Goal: Transaction & Acquisition: Purchase product/service

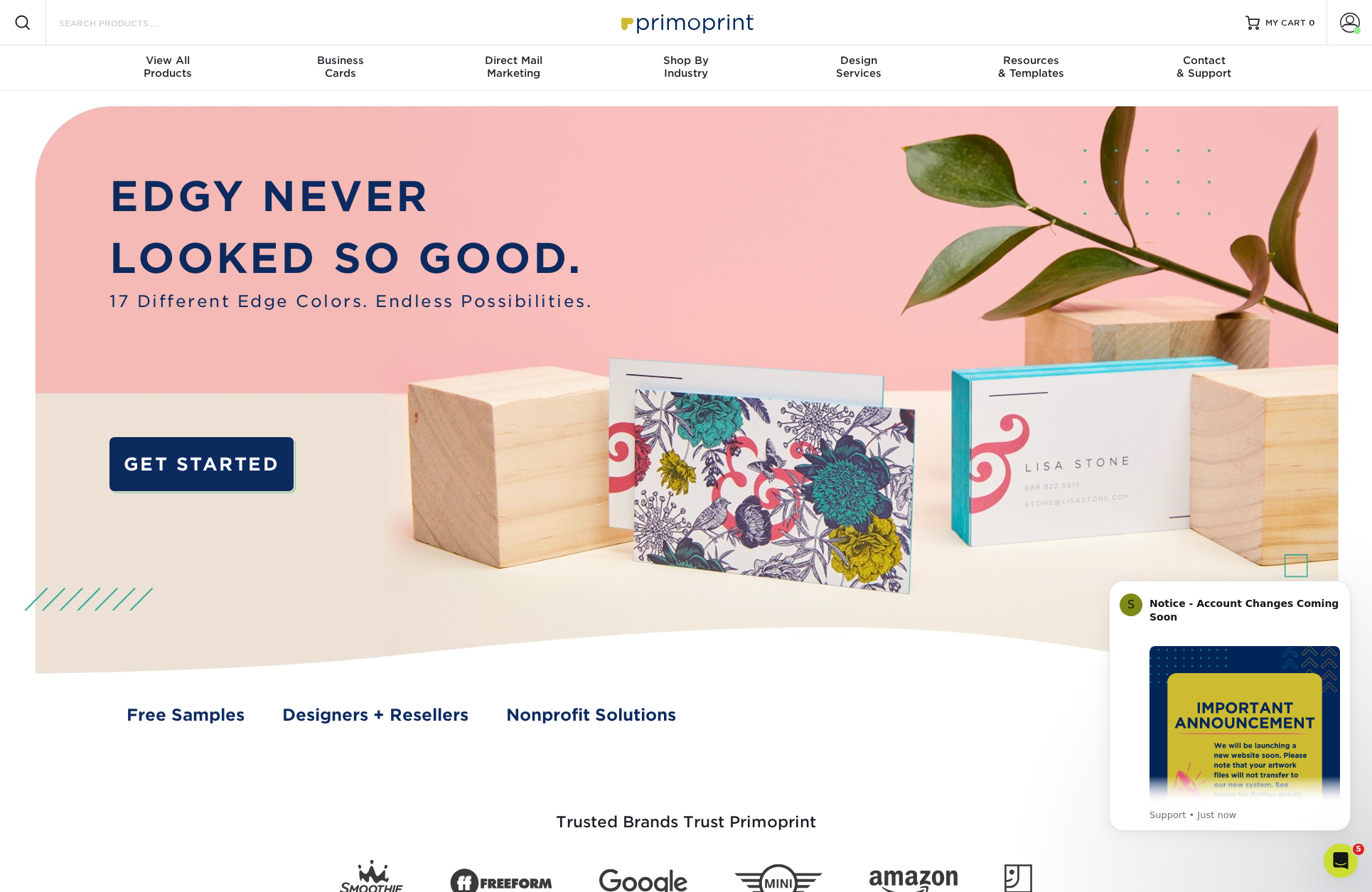
click at [140, 26] on input "Search Products" at bounding box center [127, 23] width 138 height 17
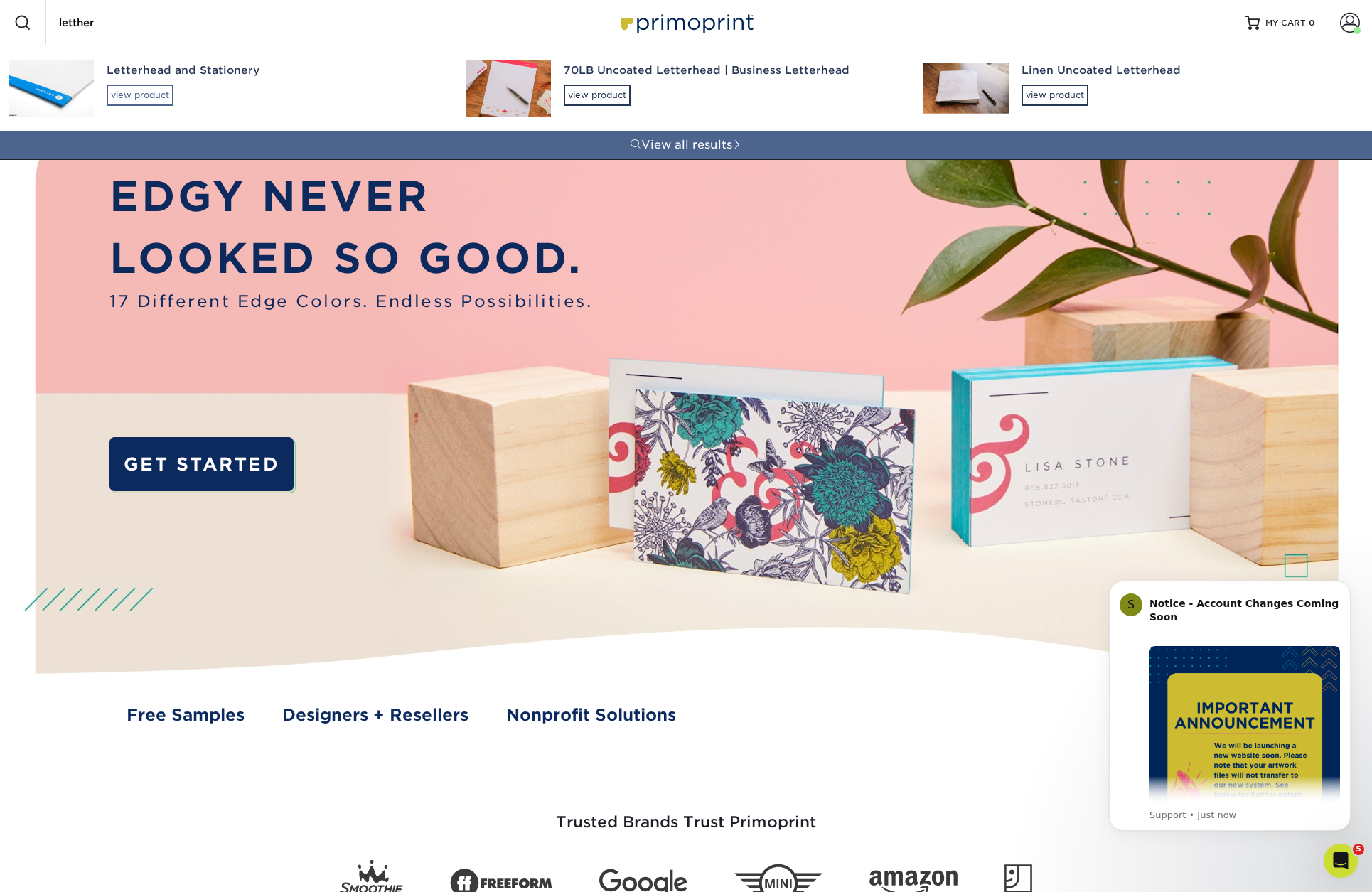
type input "letther"
click at [149, 101] on div "view product" at bounding box center [139, 96] width 67 height 21
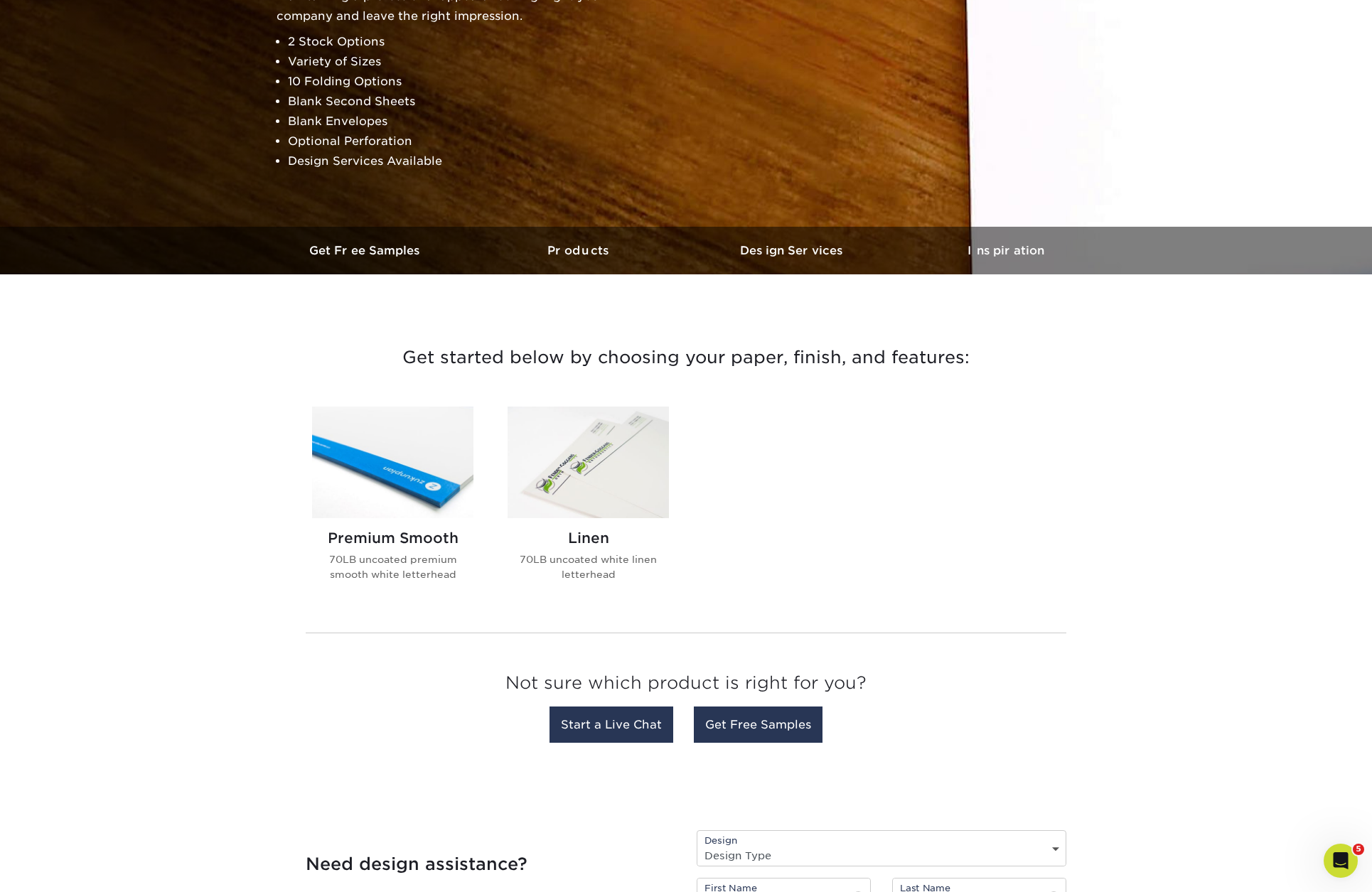
scroll to position [220, 0]
click at [422, 452] on img at bounding box center [392, 462] width 161 height 112
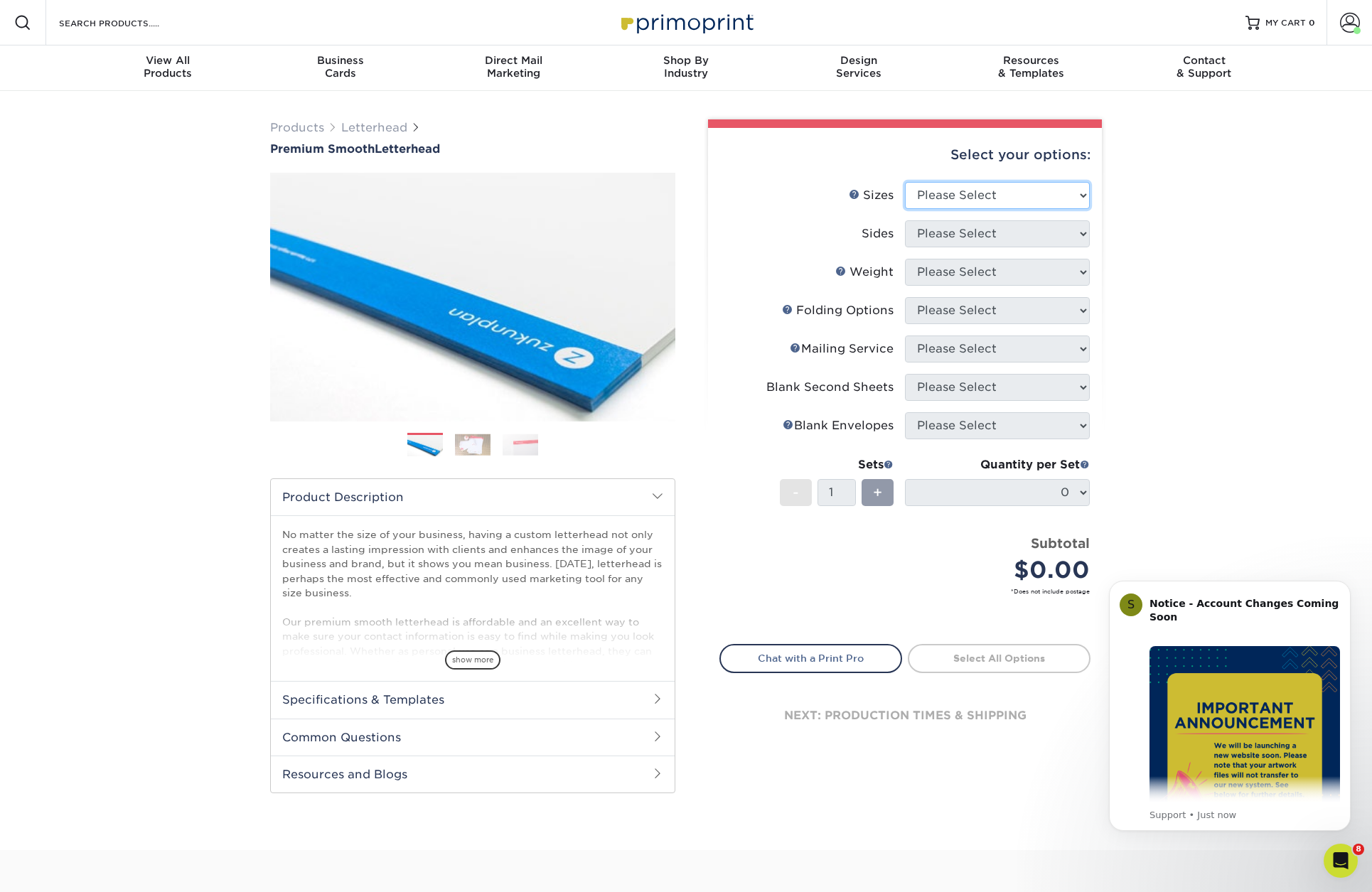
select select "5.50x8.50"
select select "32d3c223-f82c-492b-b915-ba065a00862f"
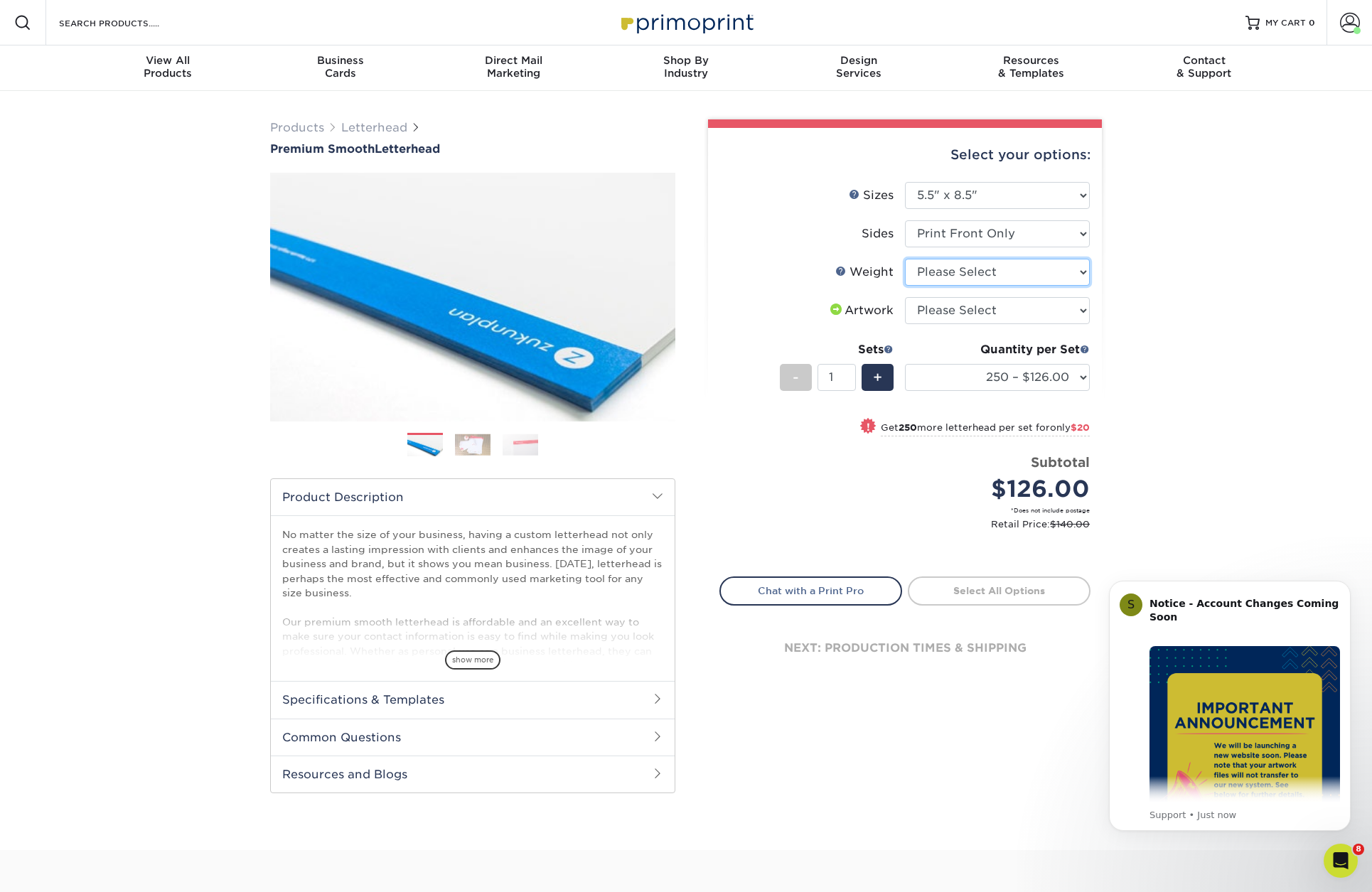
select select "70LB"
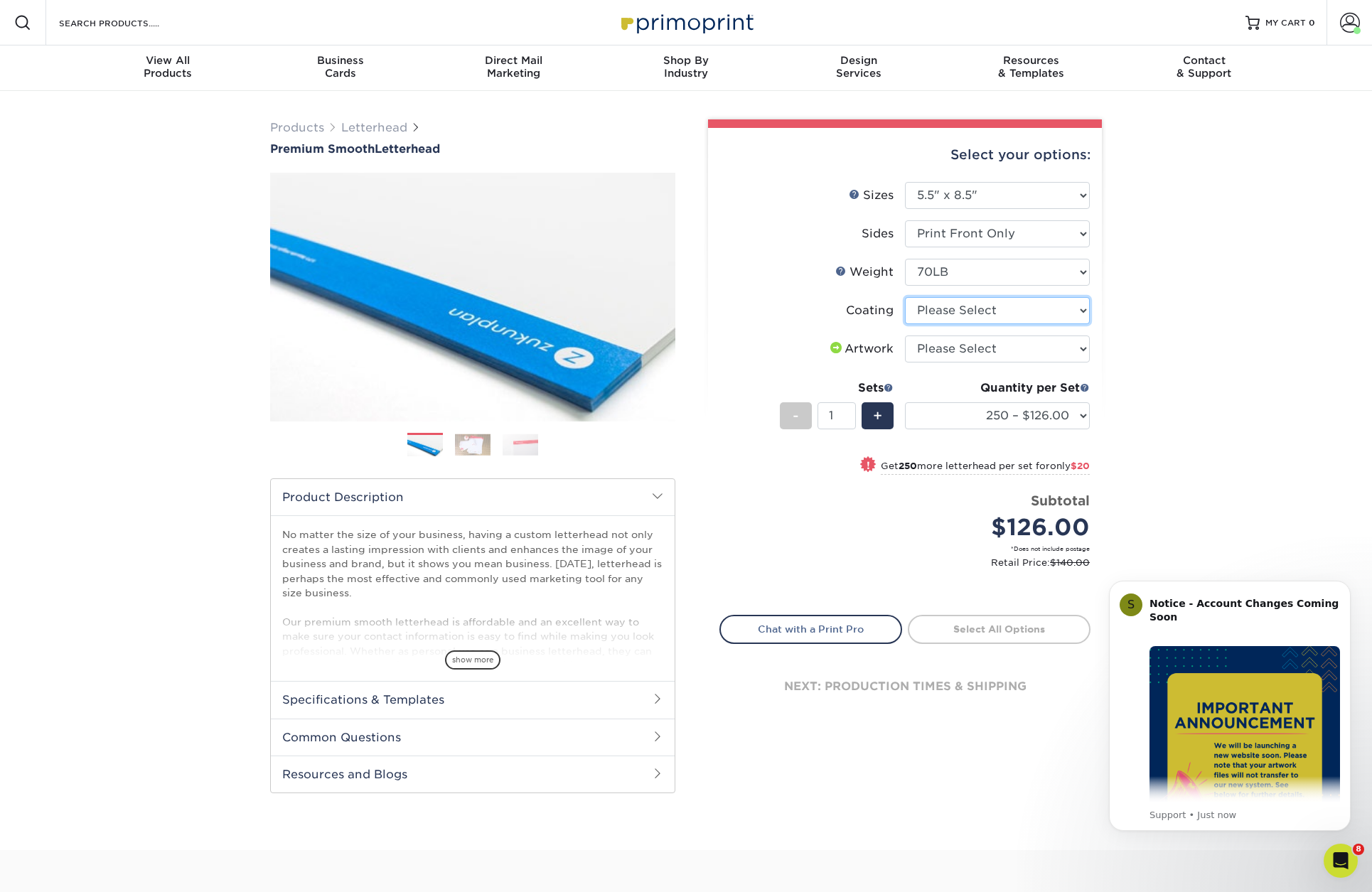
select select "3e7618de-abca-4bda-9f97-8b9129e913d8"
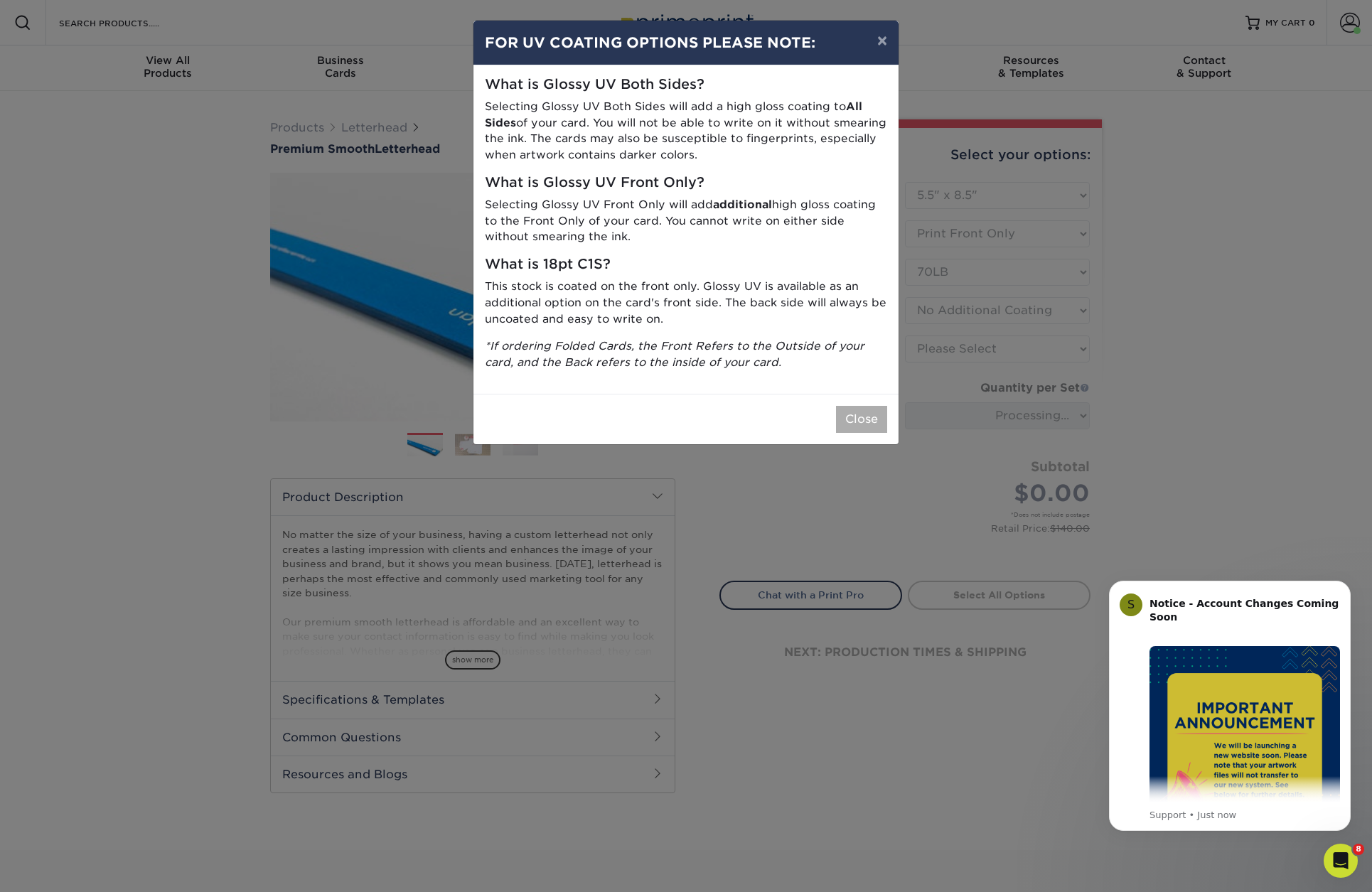
click at [868, 410] on button "Close" at bounding box center [861, 419] width 51 height 27
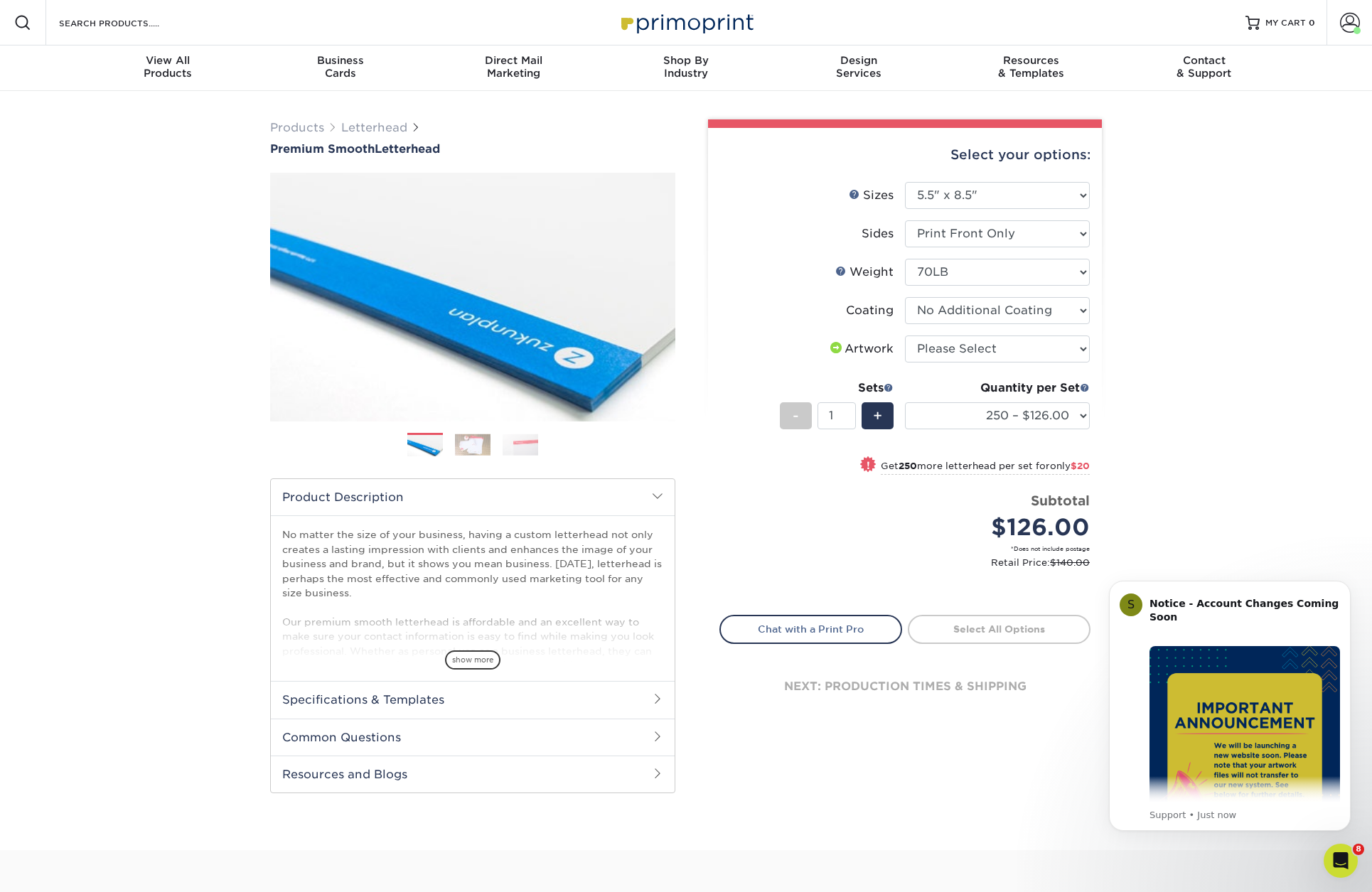
scroll to position [1, 0]
select select "upload"
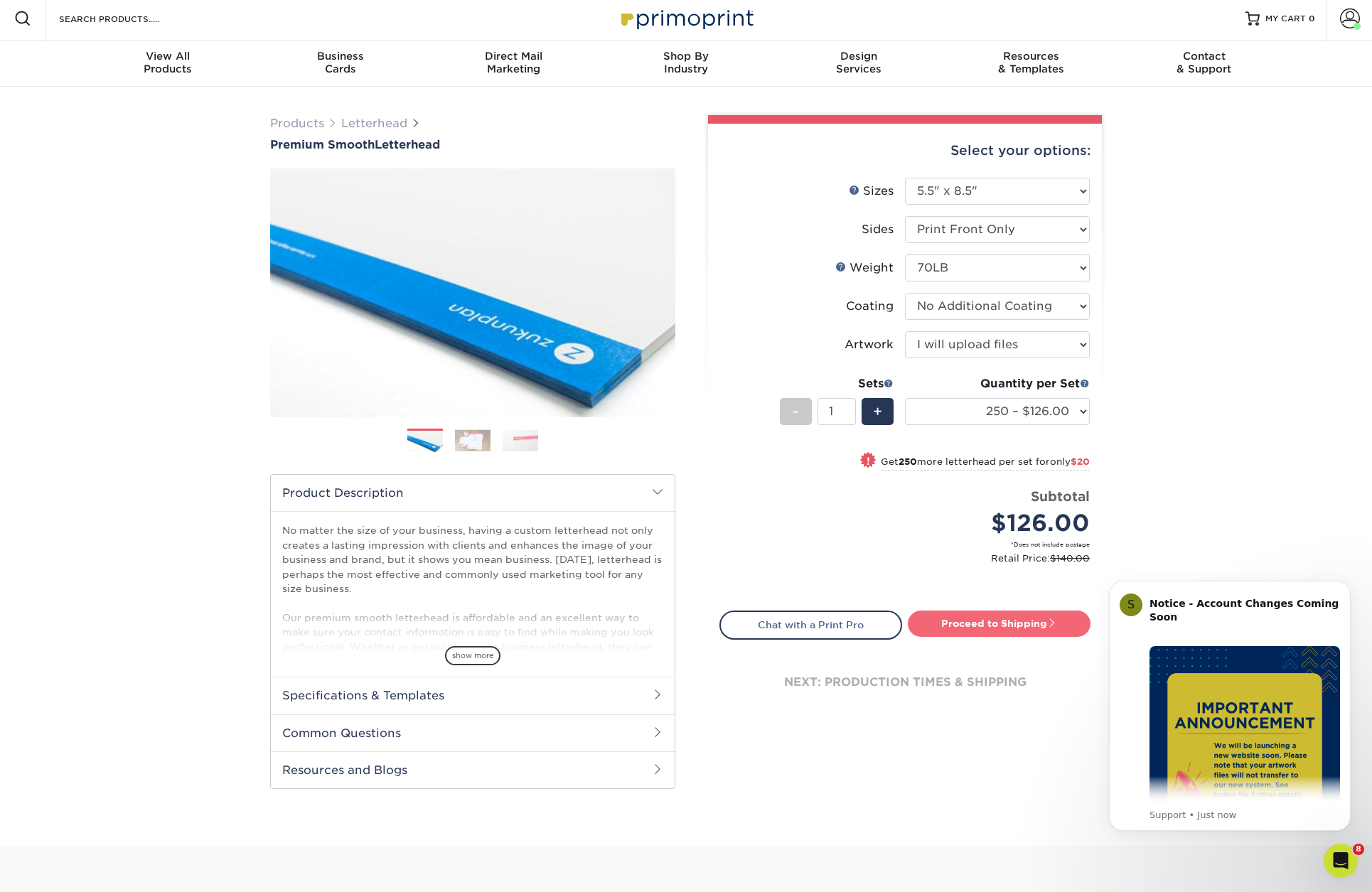
click at [1002, 624] on link "Proceed to Shipping" at bounding box center [999, 623] width 183 height 25
type input "Set 1"
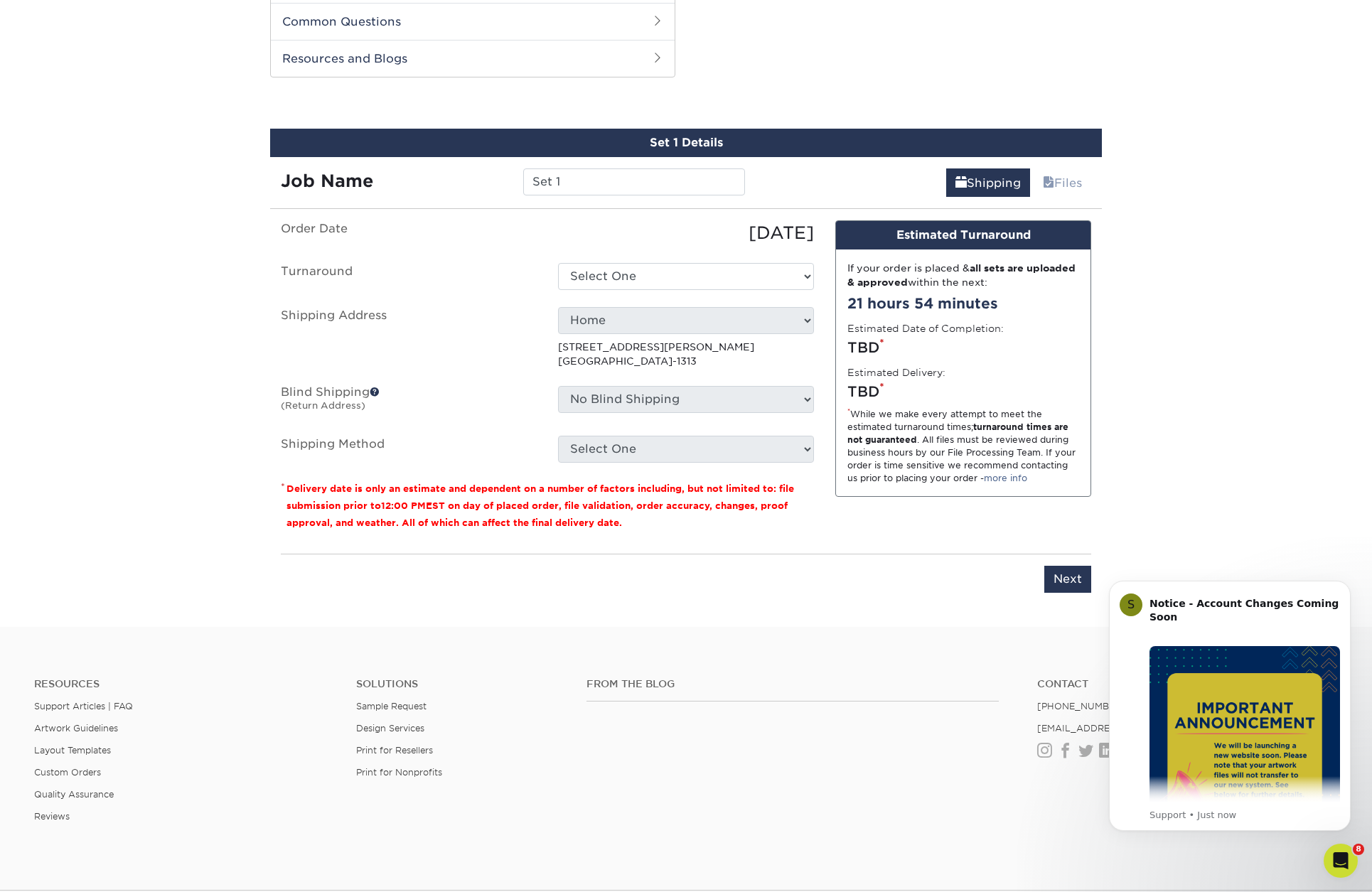
scroll to position [723, 0]
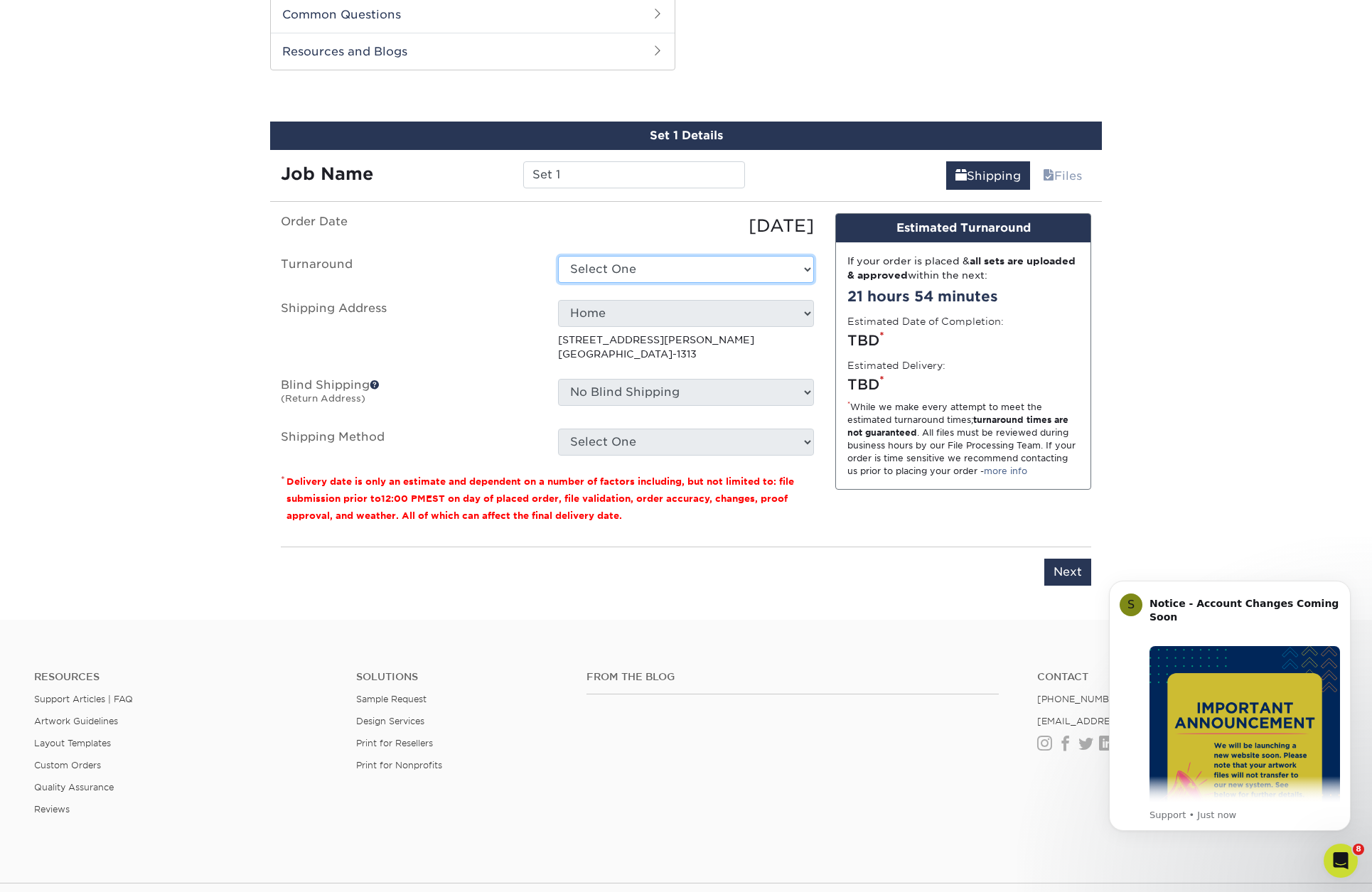
select select "84ea2729-03cb-472b-89fa-a732d78e7cb4"
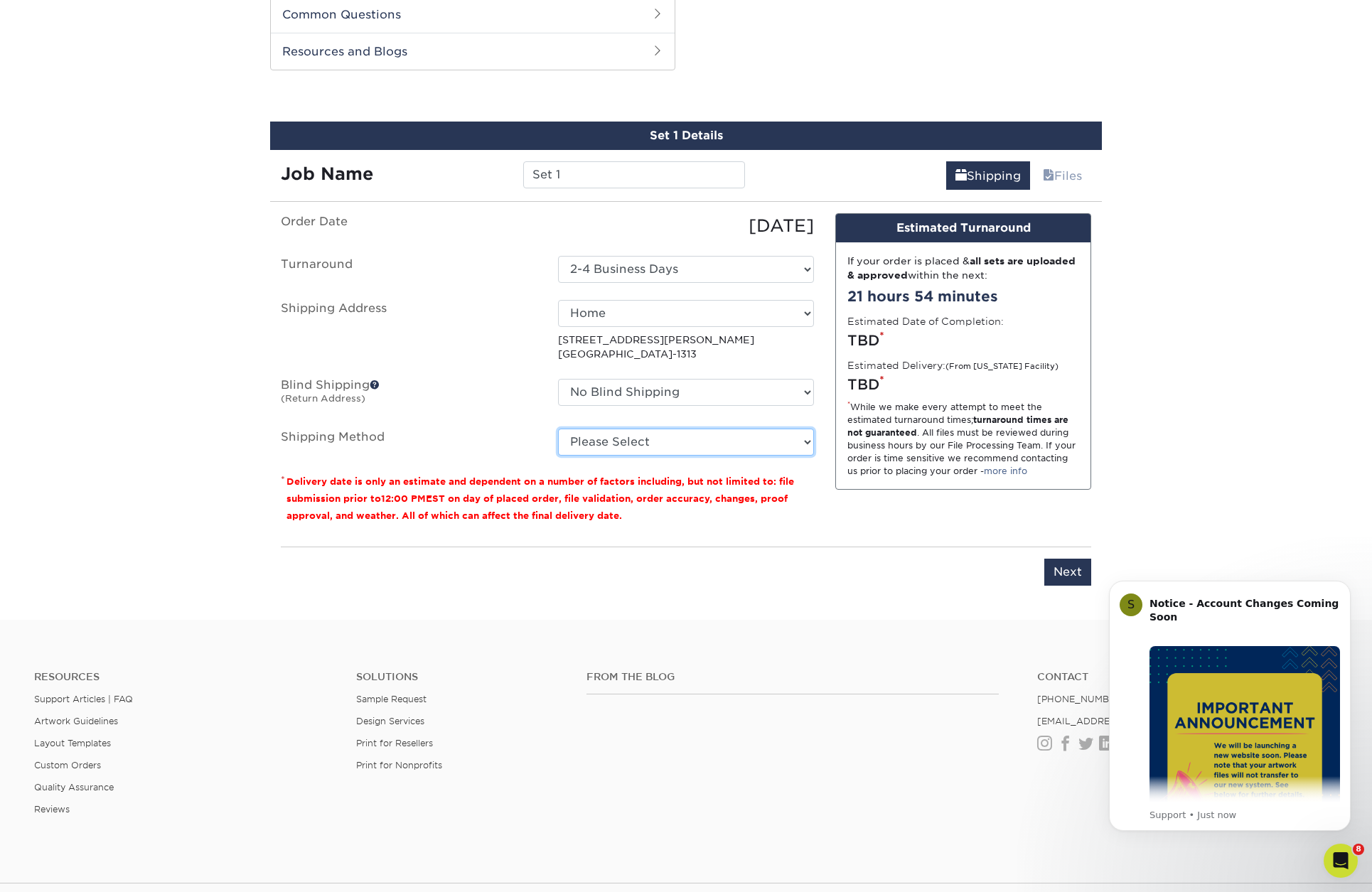
select select "03"
click at [1072, 571] on input "Next" at bounding box center [1068, 572] width 47 height 27
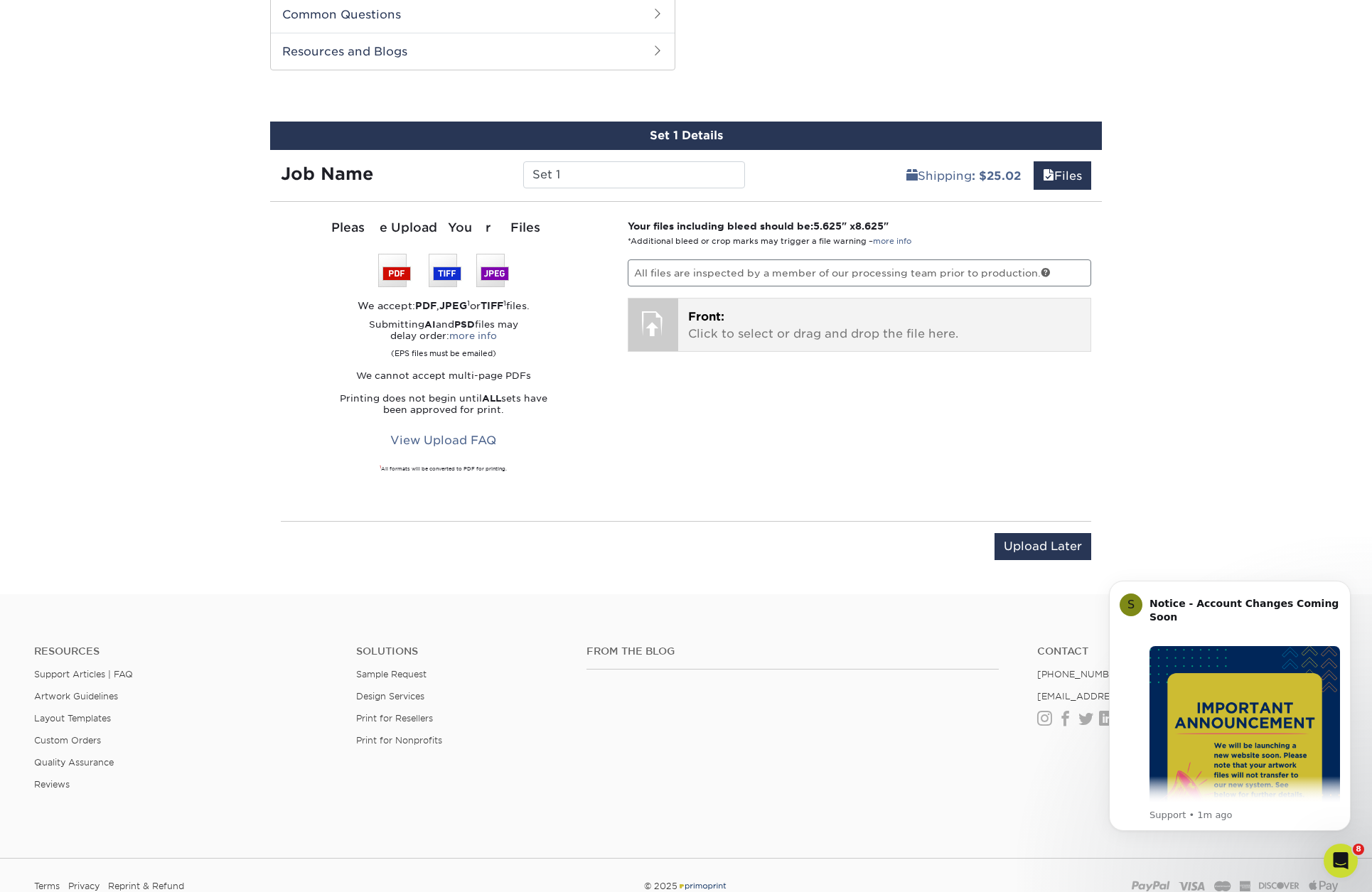
click at [755, 323] on p "Front: Click to select or drag and drop the file here." at bounding box center [884, 325] width 393 height 34
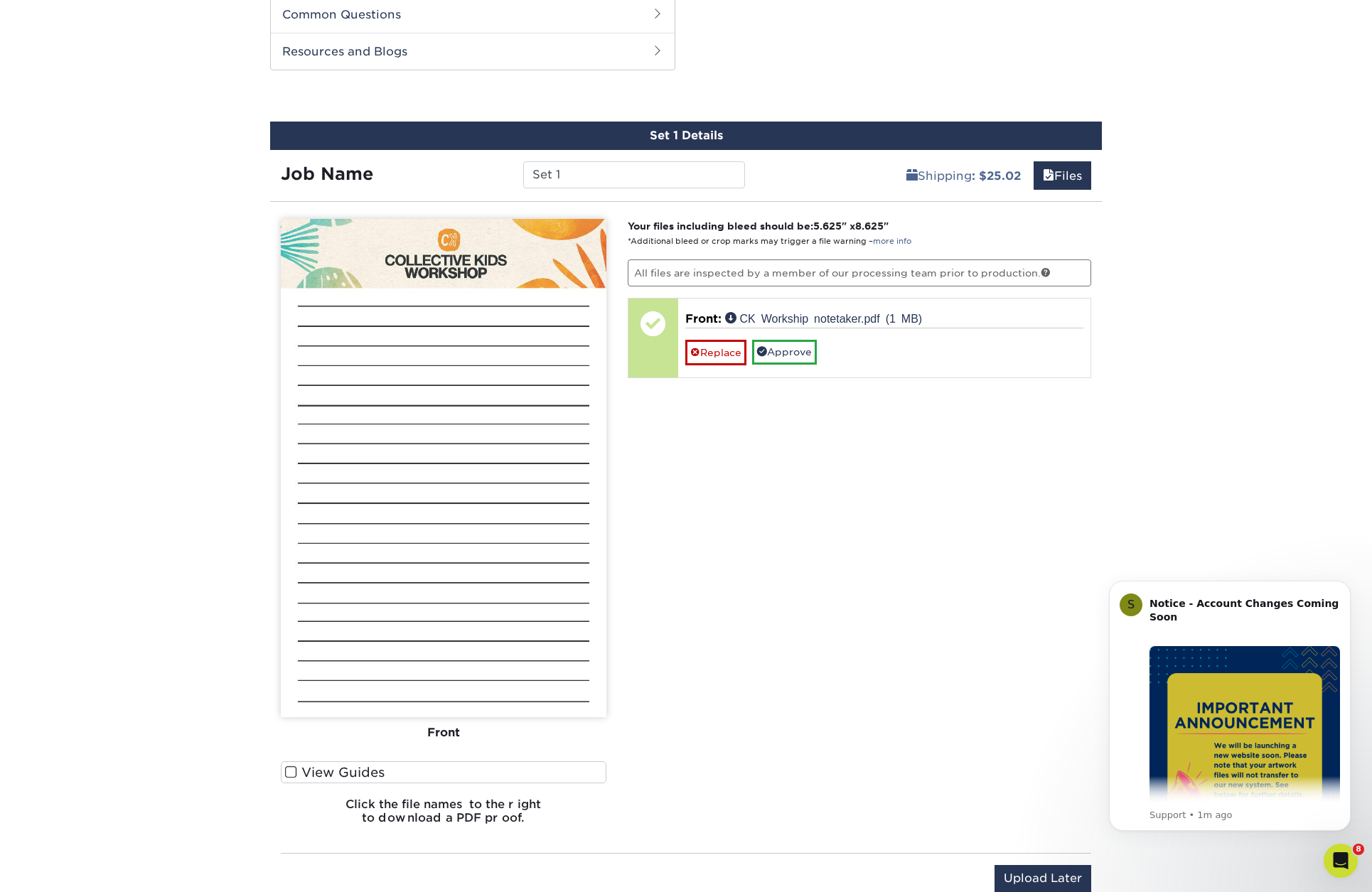
click at [294, 771] on span at bounding box center [291, 772] width 13 height 14
click at [0, 0] on input "View Guides" at bounding box center [0, 0] width 0 height 0
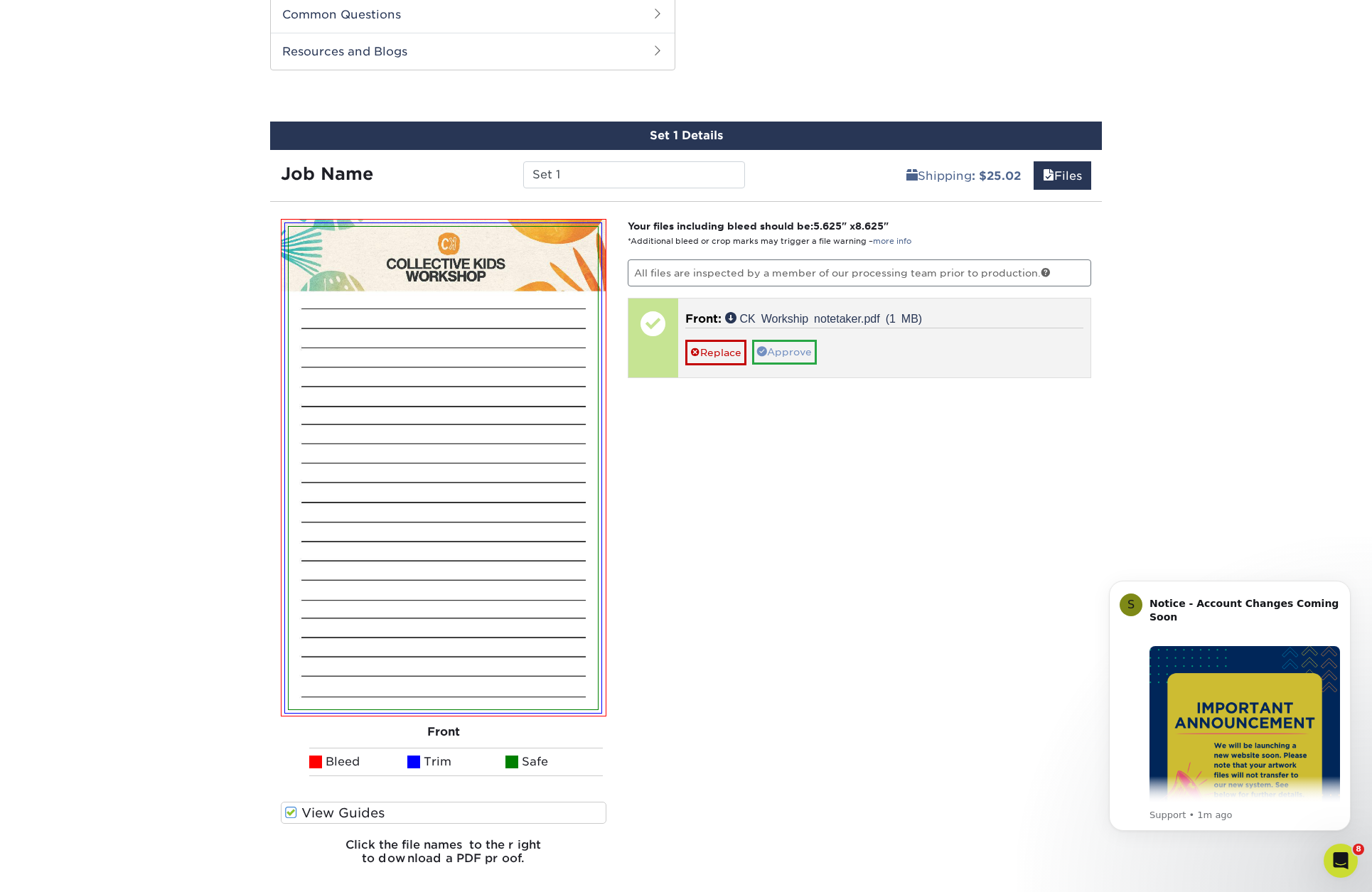
click at [792, 354] on link "Approve" at bounding box center [784, 352] width 65 height 24
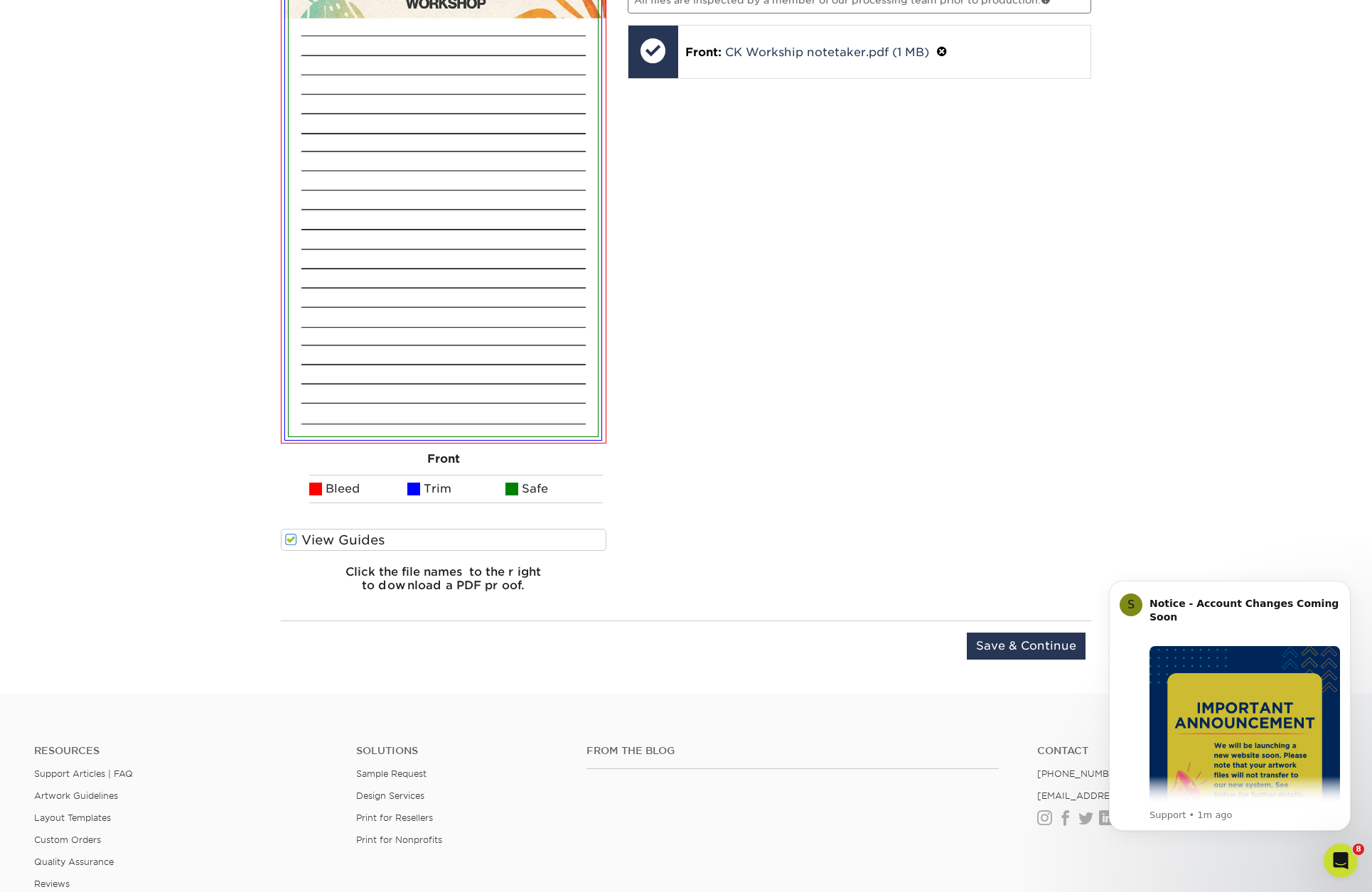
scroll to position [1012, 0]
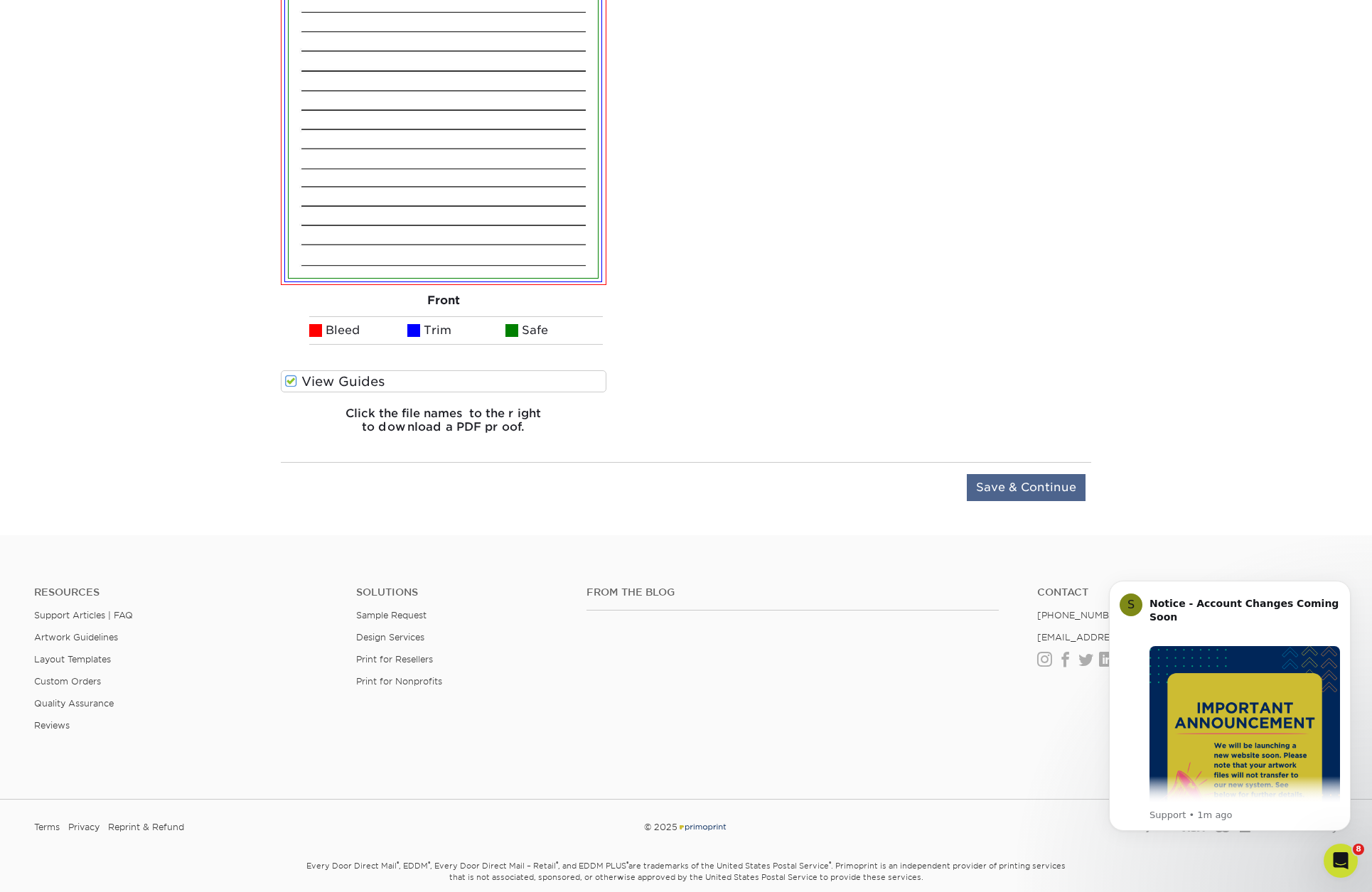
click at [1015, 488] on input "Save & Continue" at bounding box center [1026, 488] width 119 height 27
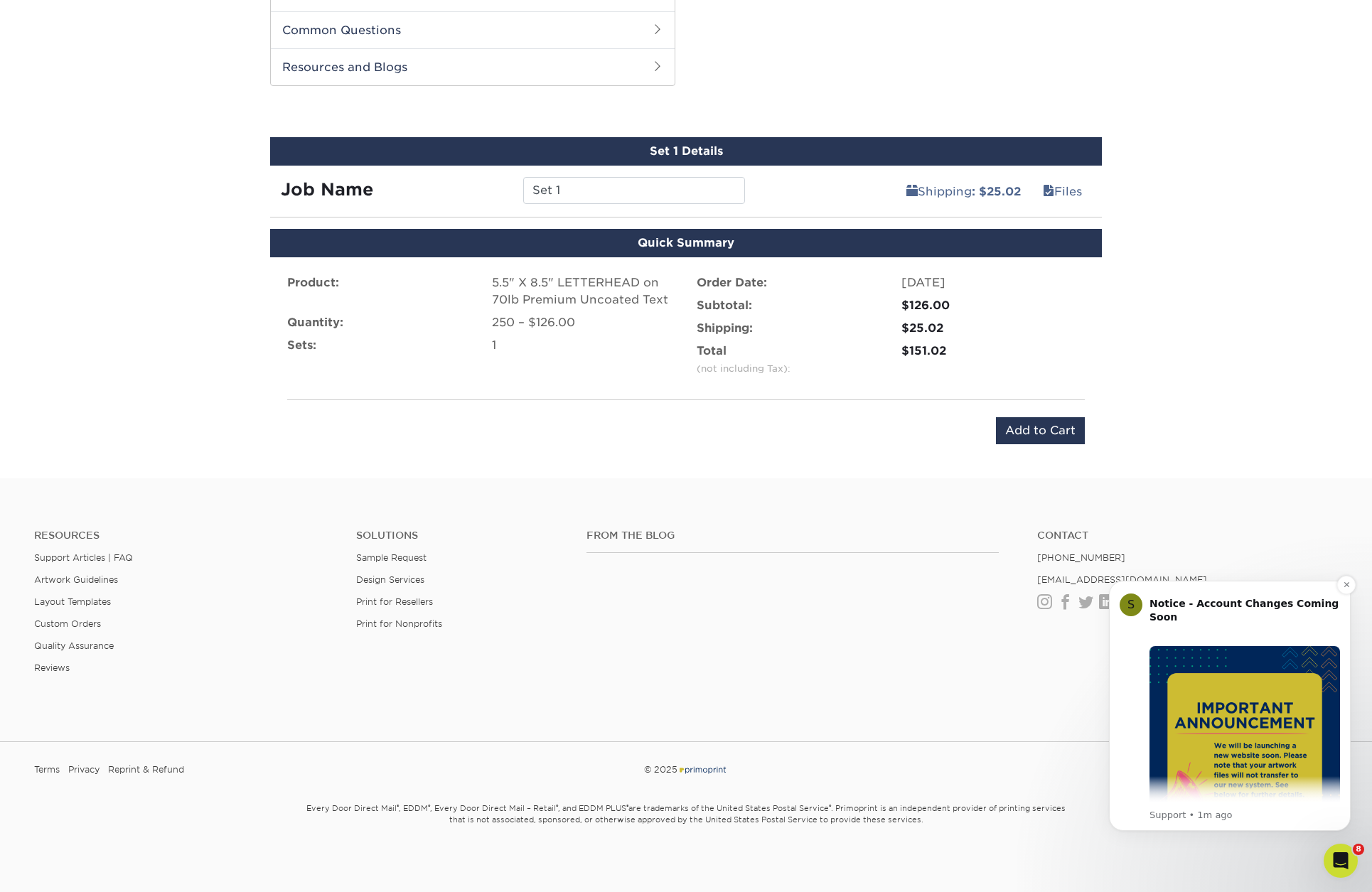
scroll to position [0, 0]
click at [1347, 589] on icon "Dismiss notification" at bounding box center [1347, 585] width 8 height 8
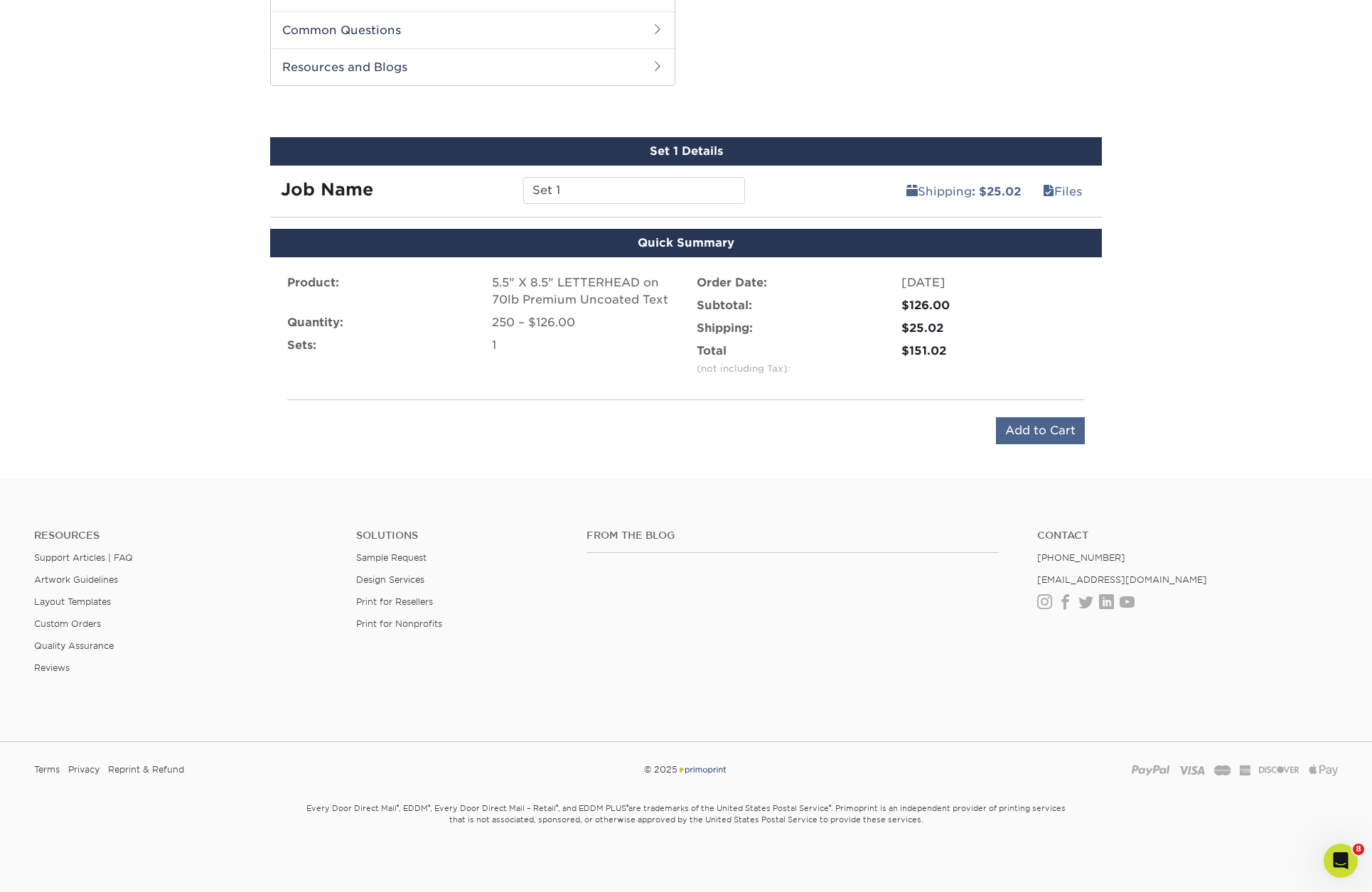
click at [1040, 433] on input "Add to Cart" at bounding box center [1041, 431] width 89 height 27
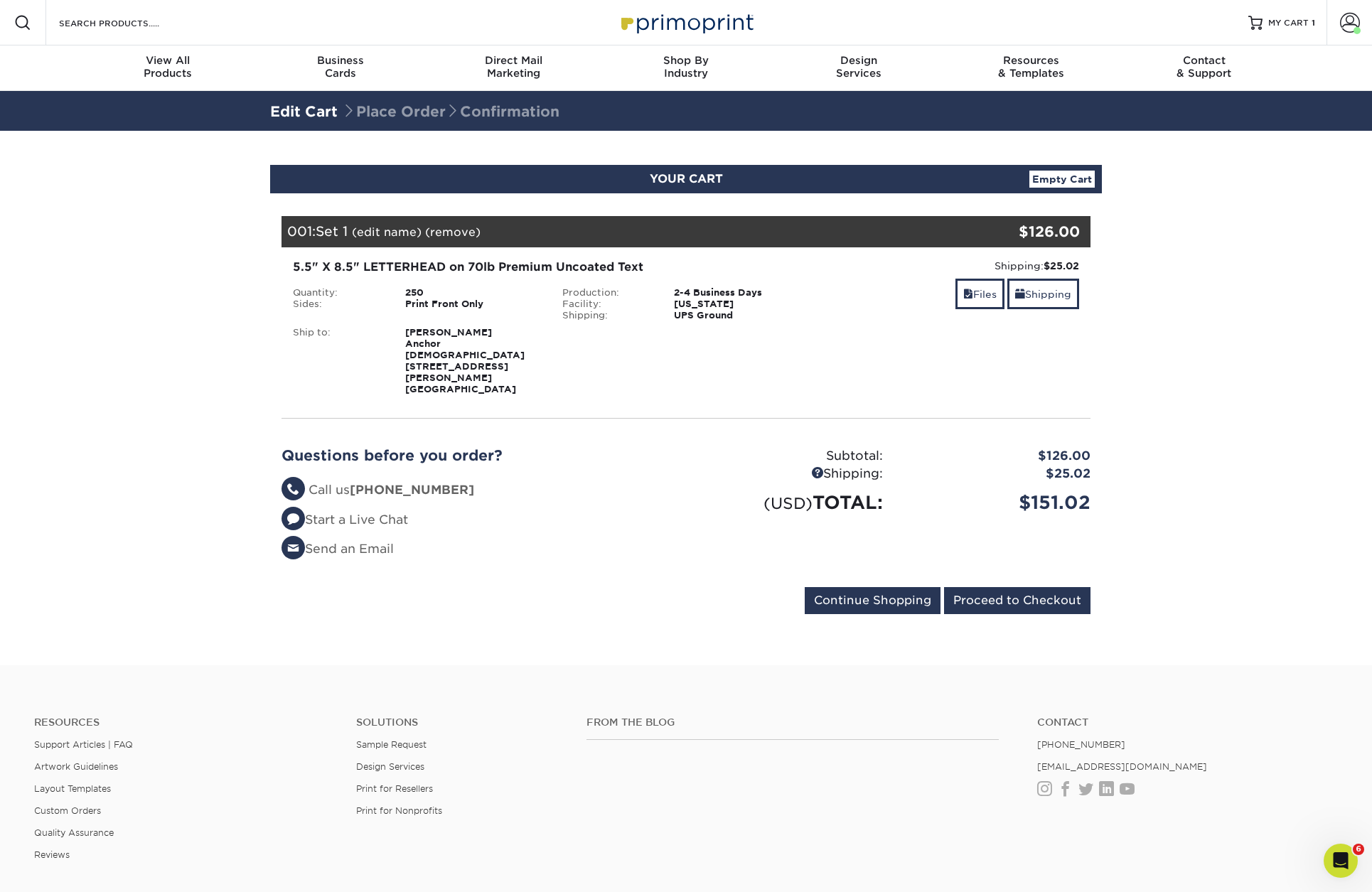
click at [411, 234] on link "(edit name)" at bounding box center [386, 232] width 70 height 14
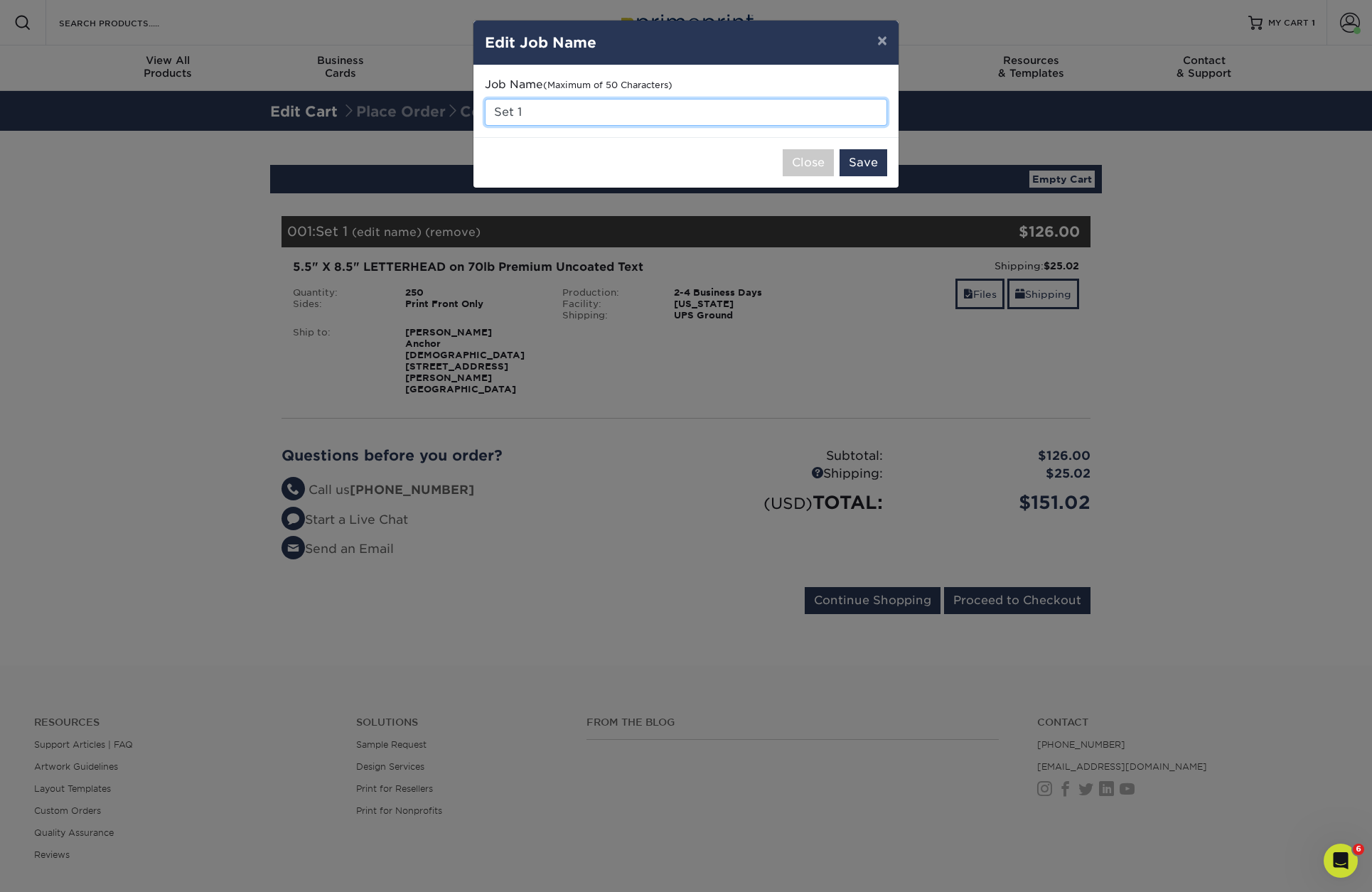
drag, startPoint x: 497, startPoint y: 110, endPoint x: 450, endPoint y: 109, distance: 47.0
click at [450, 109] on div "× Edit Job Name Job Name (Maximum of 50 Characters) Set 1 Close Save" at bounding box center [686, 446] width 1372 height 892
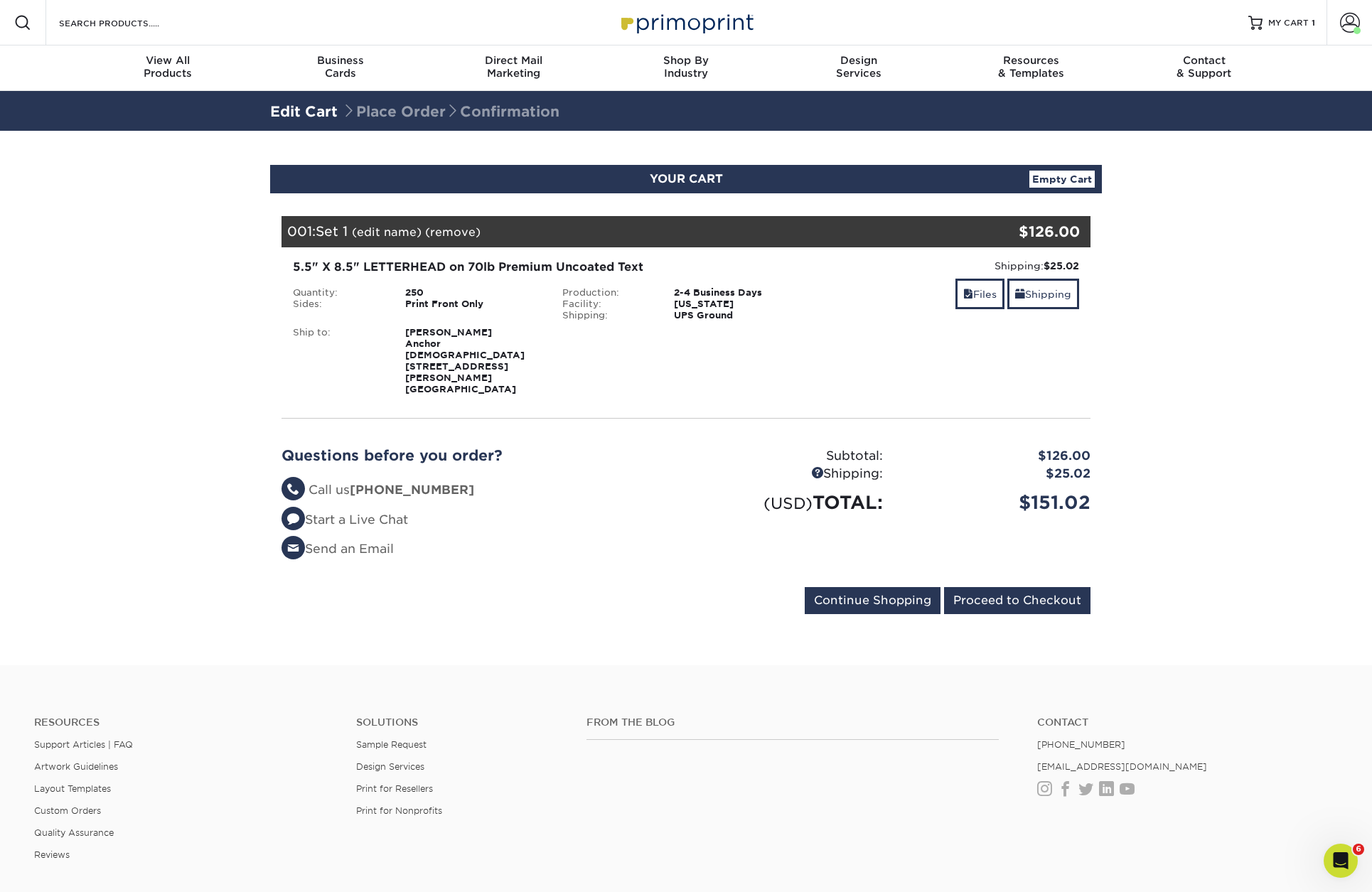
click at [407, 233] on link "(edit name)" at bounding box center [386, 232] width 70 height 14
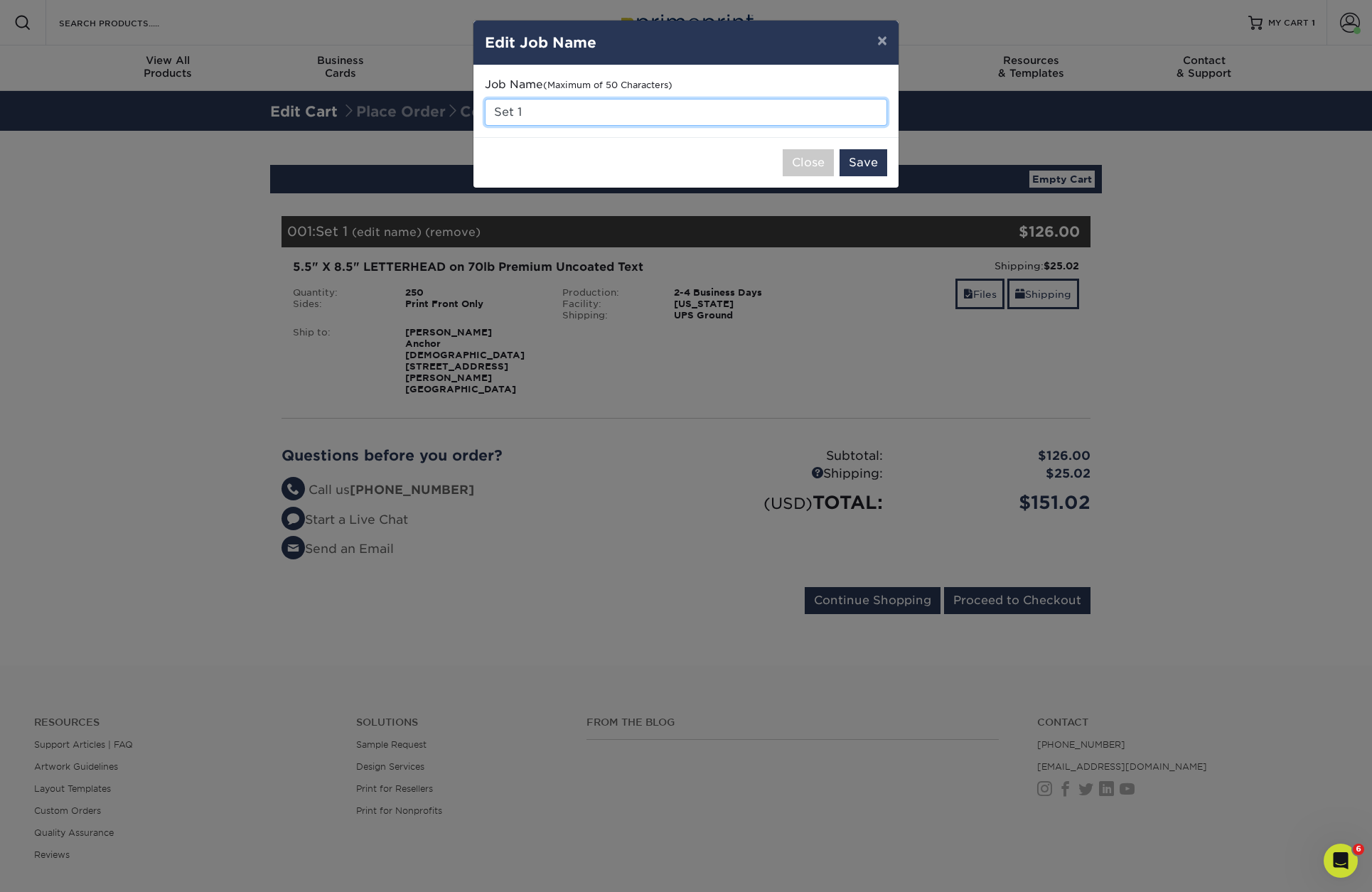
click at [575, 110] on input "Set 1" at bounding box center [686, 112] width 402 height 27
type input "S"
type input "c"
type input "CK Workshop notetaker"
click at [869, 161] on button "Save" at bounding box center [863, 163] width 47 height 27
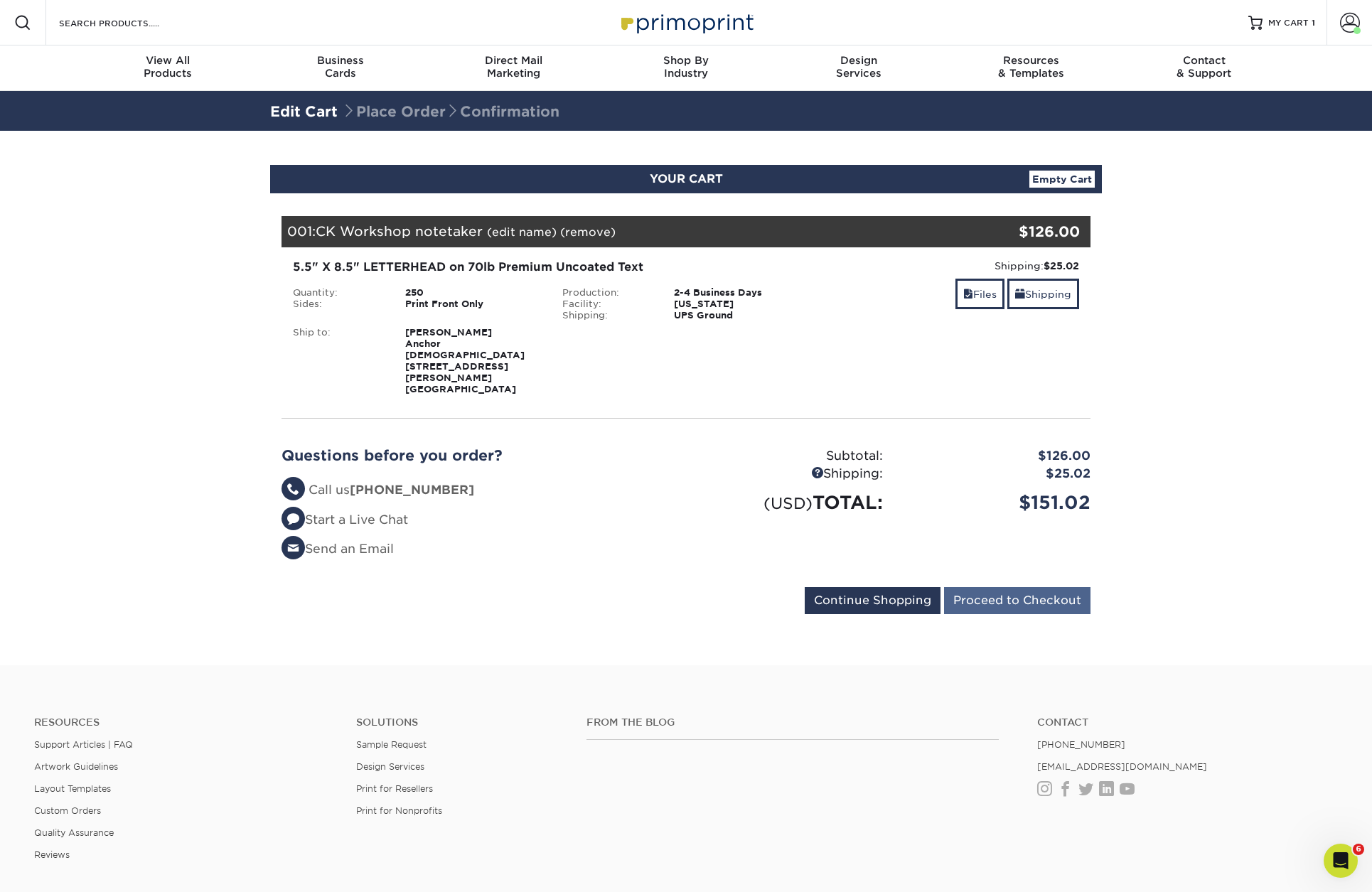
click at [1003, 588] on input "Proceed to Checkout" at bounding box center [1017, 601] width 147 height 27
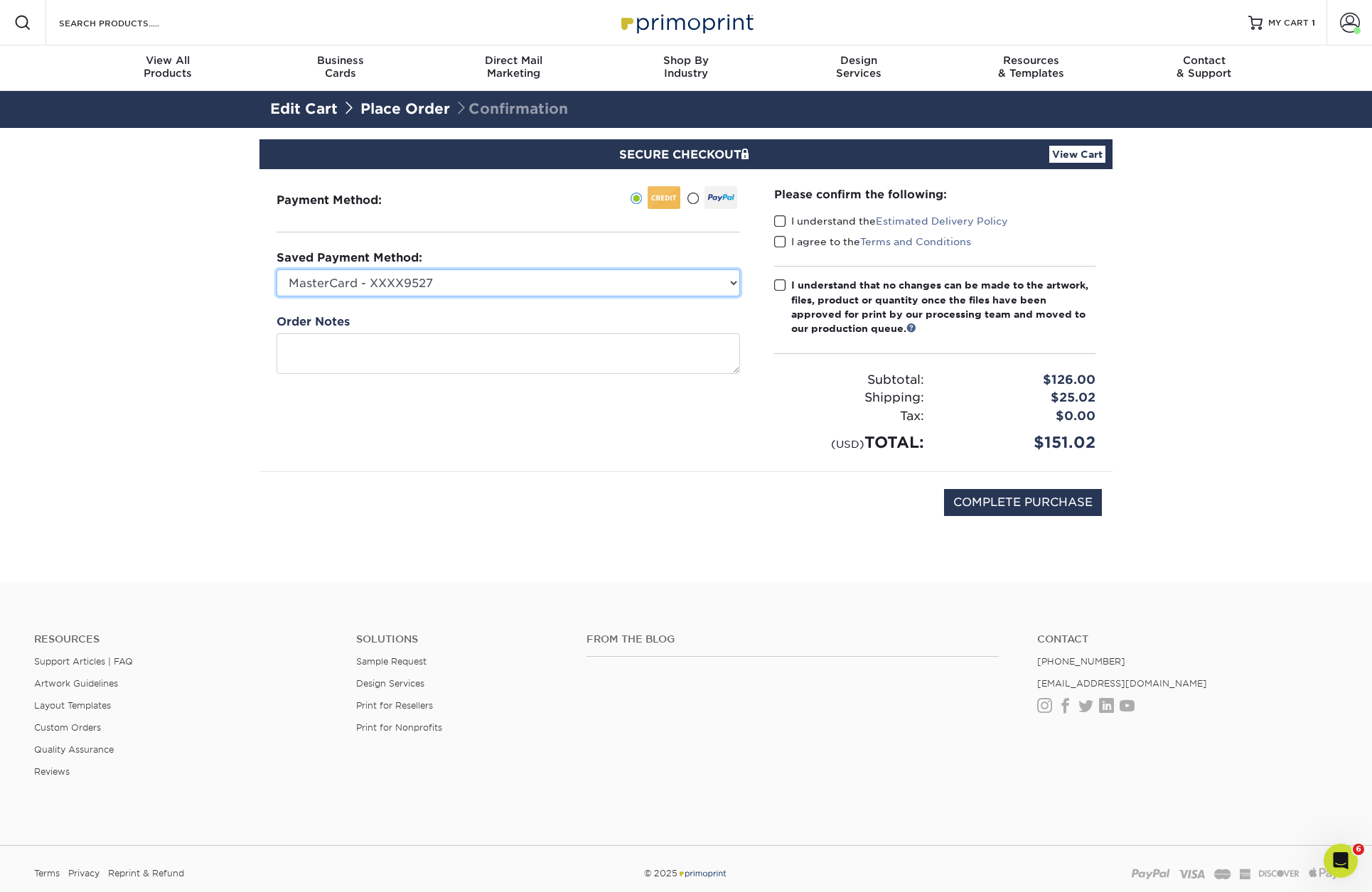
select select "50144"
drag, startPoint x: 784, startPoint y: 222, endPoint x: 784, endPoint y: 232, distance: 10.0
click at [784, 224] on span at bounding box center [780, 221] width 13 height 14
click at [0, 0] on input "I understand the Estimated Delivery Policy" at bounding box center [0, 0] width 0 height 0
click at [782, 241] on span at bounding box center [780, 243] width 13 height 14
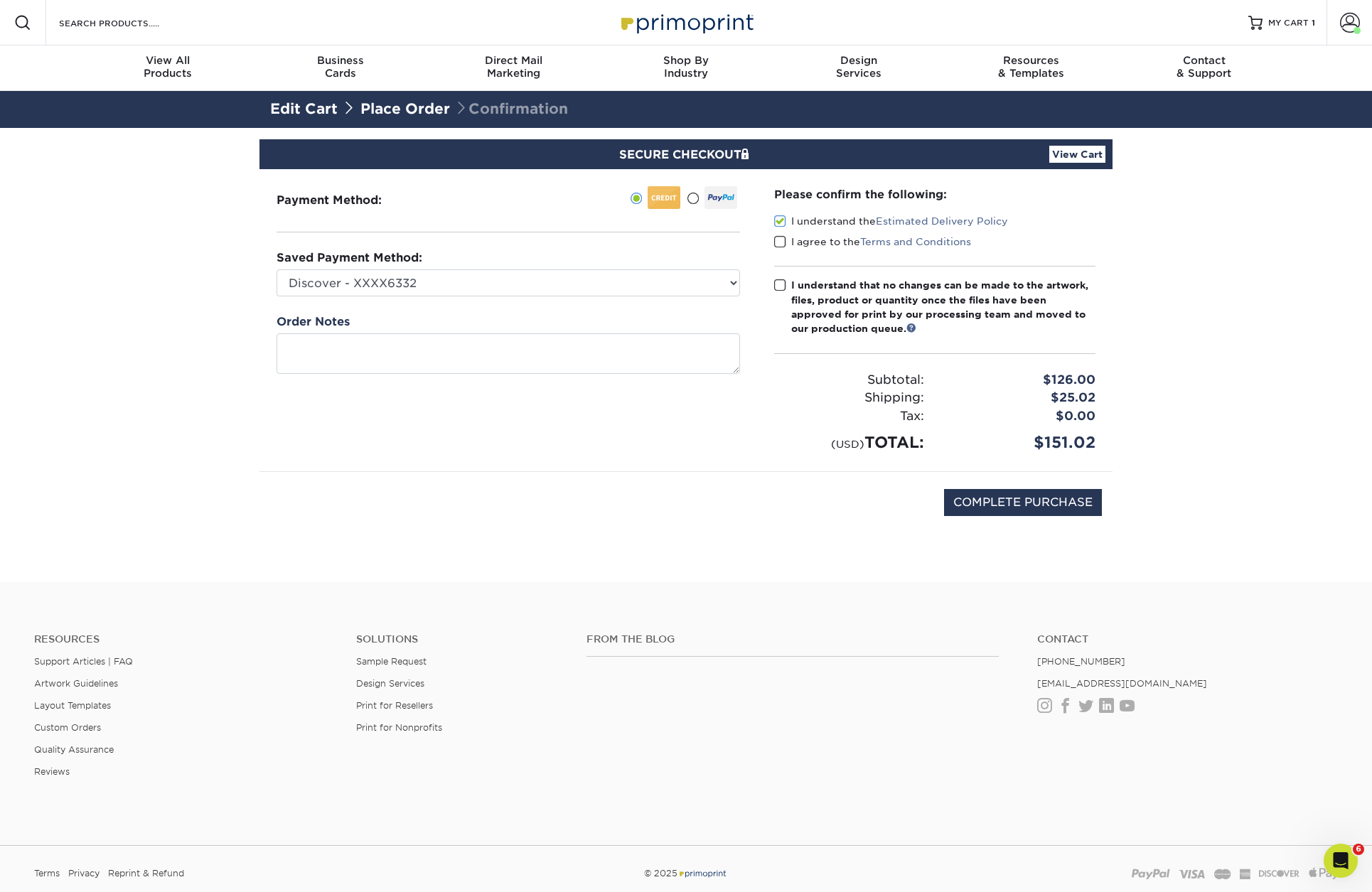
click at [0, 0] on input "I agree to the Terms and Conditions" at bounding box center [0, 0] width 0 height 0
click at [781, 284] on span at bounding box center [780, 285] width 13 height 14
click at [0, 0] on input "I understand that no changes can be made to the artwork, files, product or quan…" at bounding box center [0, 0] width 0 height 0
click at [1007, 504] on input "COMPLETE PURCHASE" at bounding box center [1022, 503] width 157 height 27
type input "PROCESSING, PLEASE WAIT..."
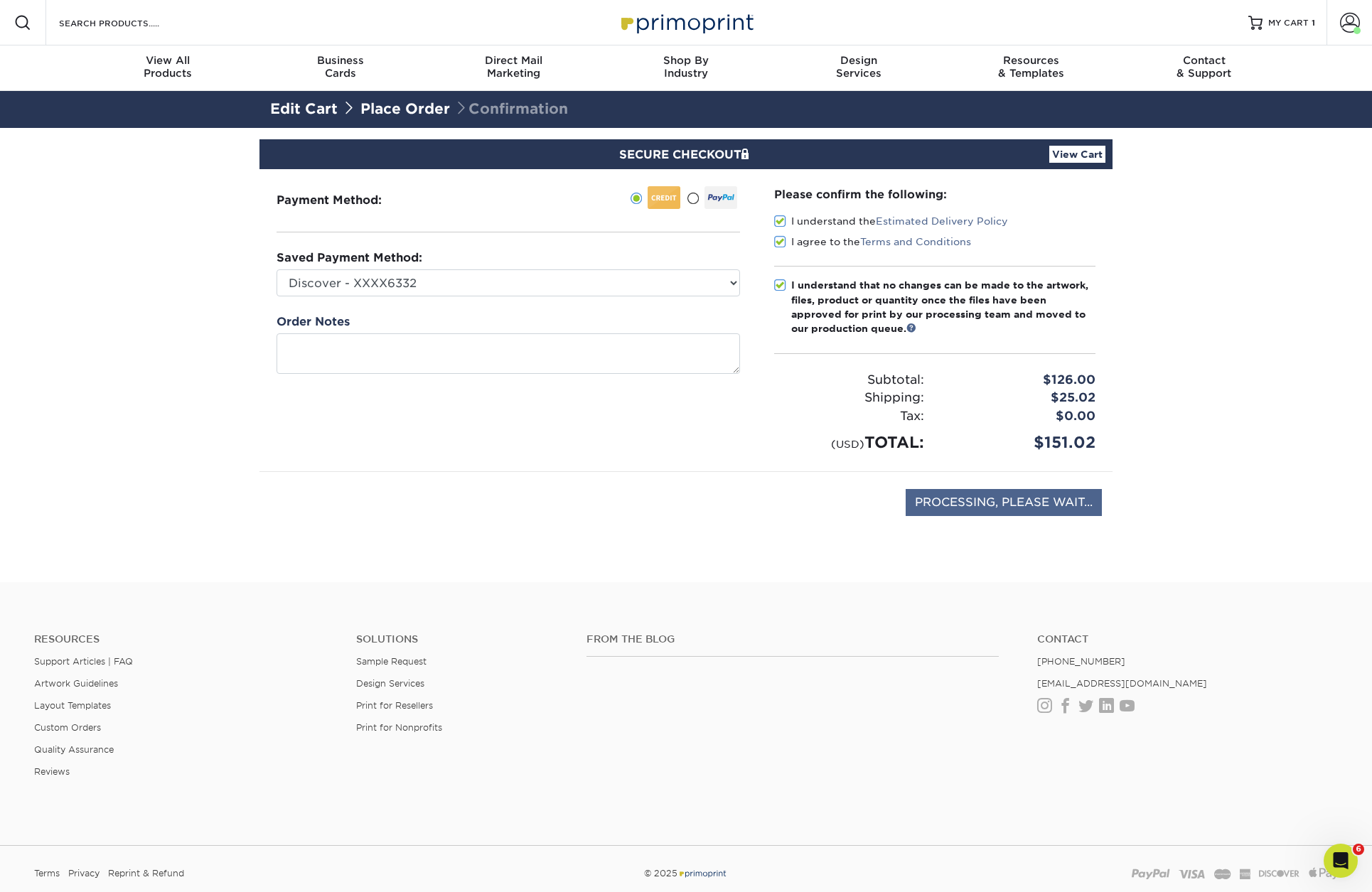
scroll to position [1, 0]
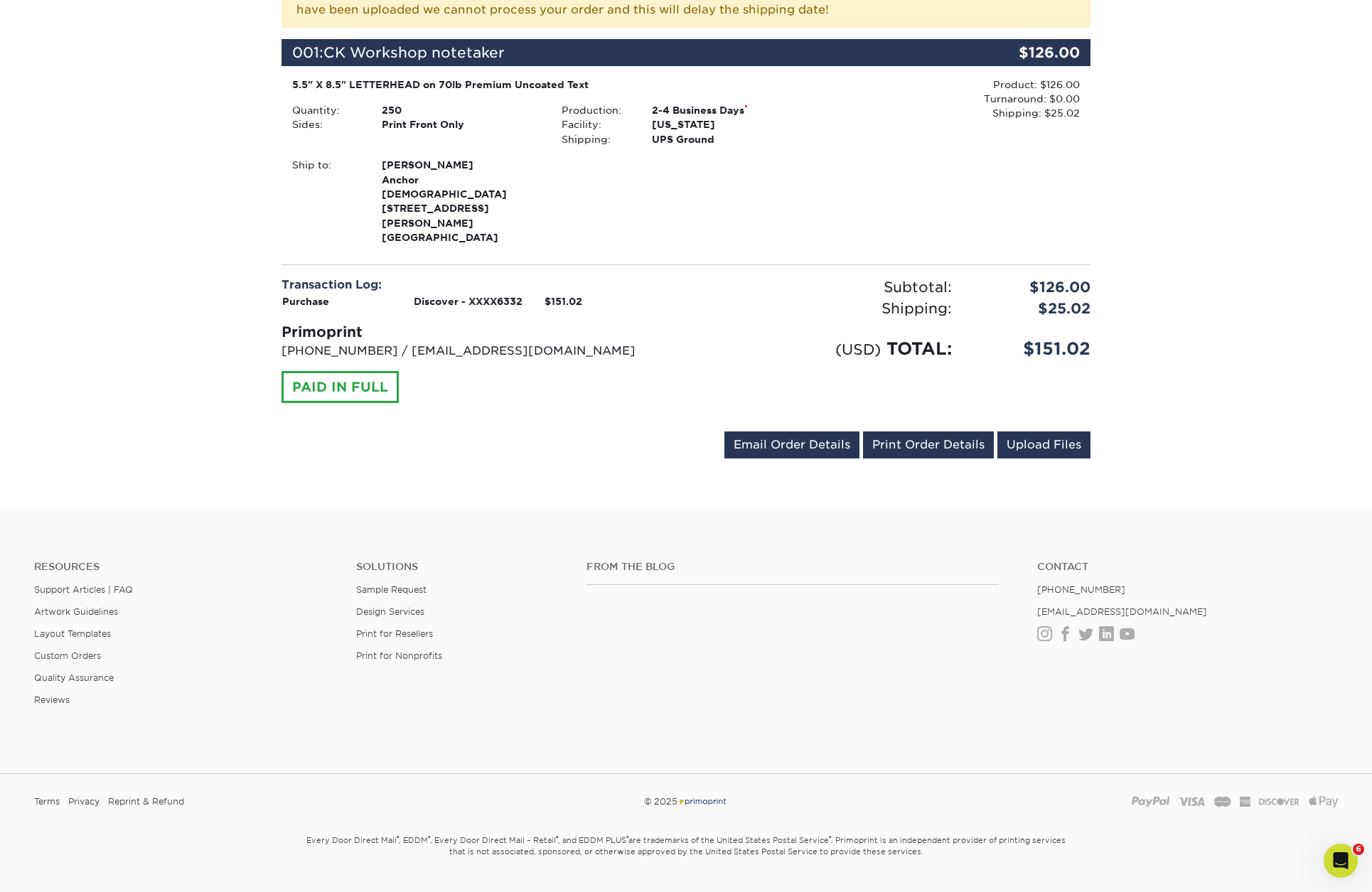
scroll to position [355, 0]
